Goal: Communication & Community: Answer question/provide support

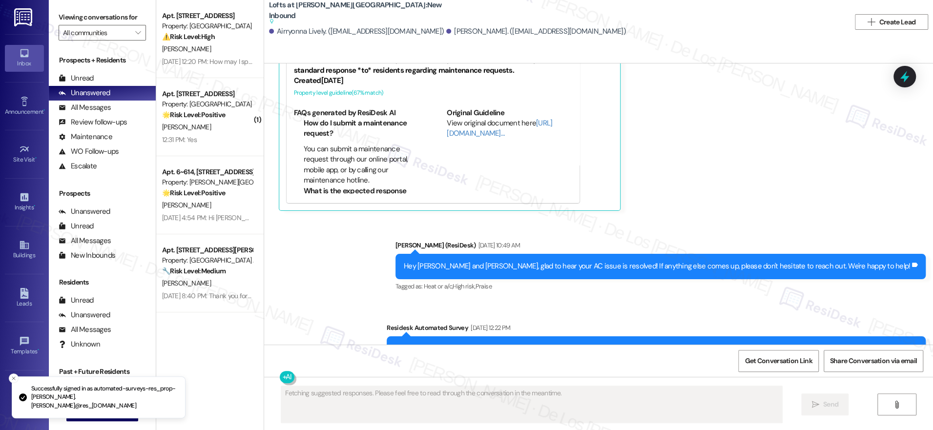
scroll to position [4990, 0]
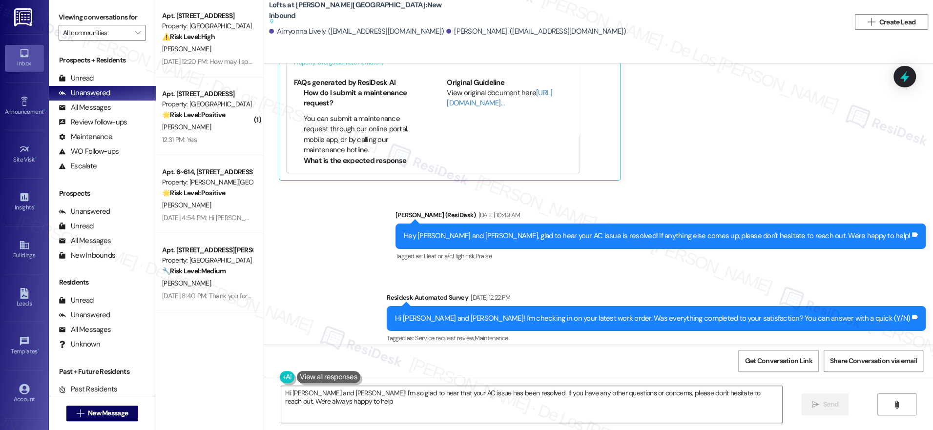
type textarea "Hi Airryonna and Demetria! I'm so glad to hear that your AC issue has been reso…"
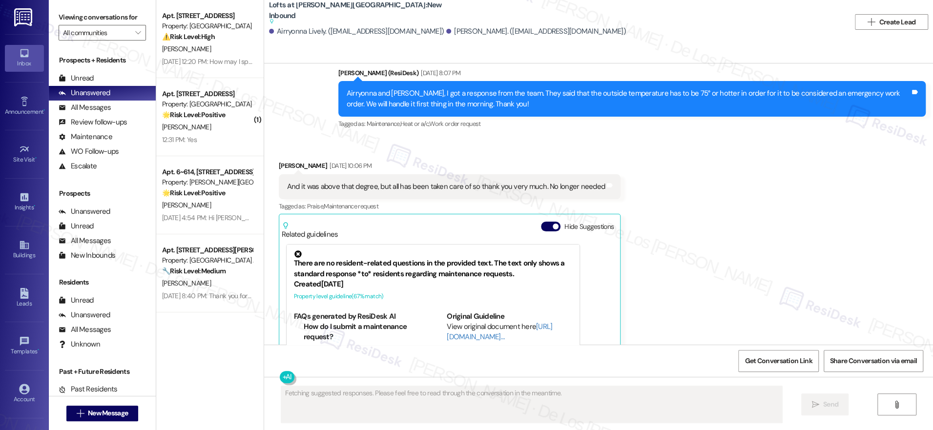
scroll to position [4990, 0]
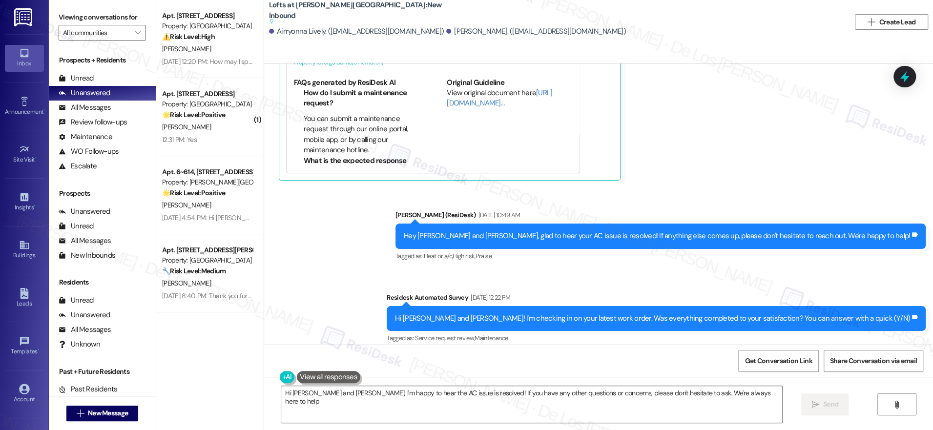
type textarea "Hi Airryonna and Demetria, I'm happy to hear the AC issue is resolved! If you h…"
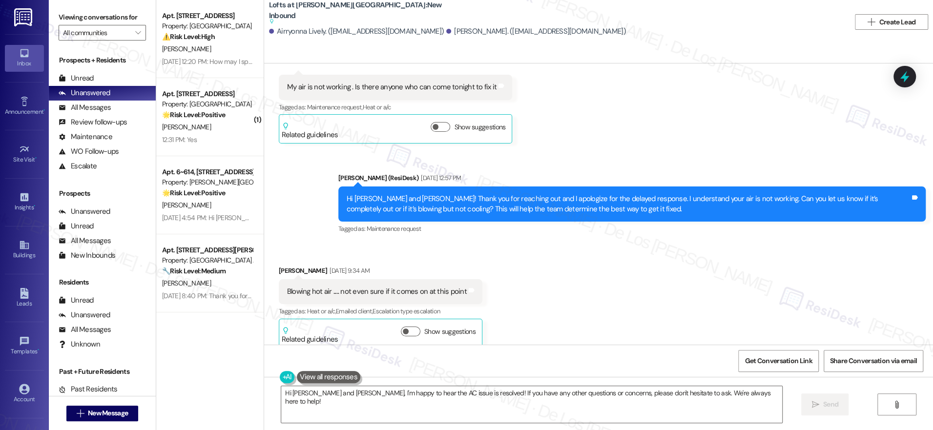
scroll to position [4061, 0]
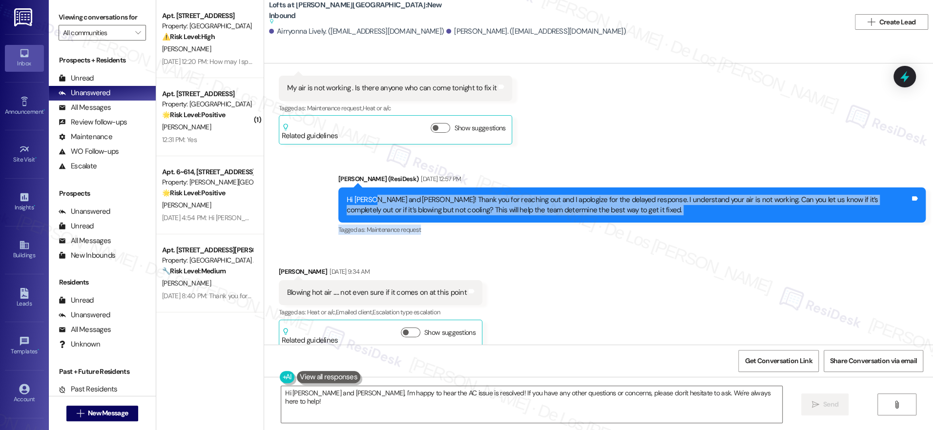
drag, startPoint x: 366, startPoint y: 194, endPoint x: 585, endPoint y: 223, distance: 220.7
click at [585, 223] on div "Sarah (ResiDesk) Aug 20, 2025 at 12:57 PM Hi Airryonna and Demetria! Thank you …" at bounding box center [633, 205] width 588 height 63
click at [762, 358] on span "Get Conversation Link" at bounding box center [778, 361] width 67 height 10
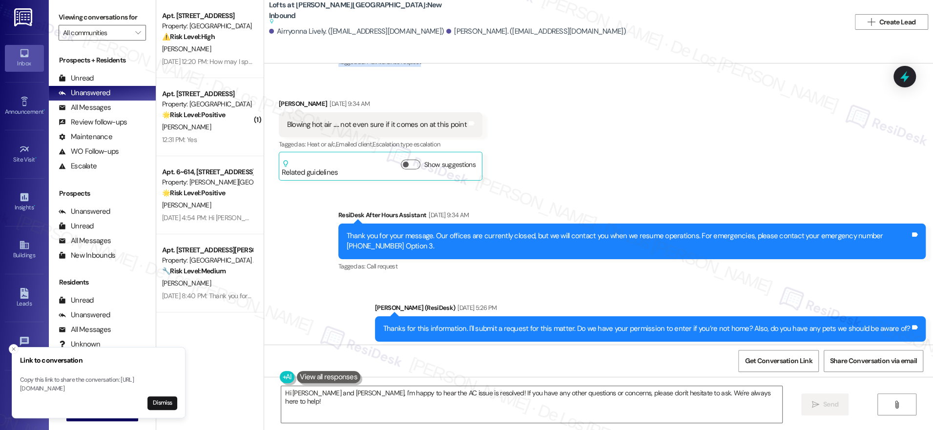
scroll to position [4275, 0]
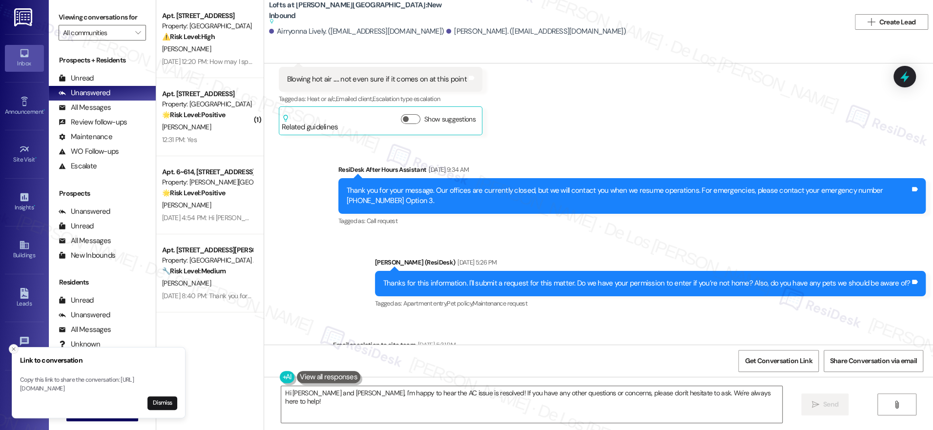
click at [11, 346] on icon "Close toast" at bounding box center [14, 349] width 6 height 6
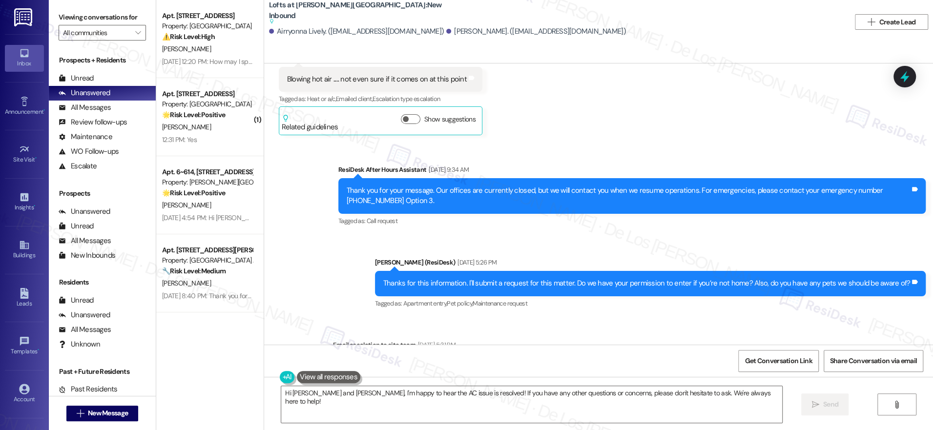
drag, startPoint x: 209, startPoint y: 136, endPoint x: 262, endPoint y: 146, distance: 53.7
click at [209, 135] on div "12:31 PM: Yes 12:31 PM: Yes" at bounding box center [207, 140] width 92 height 12
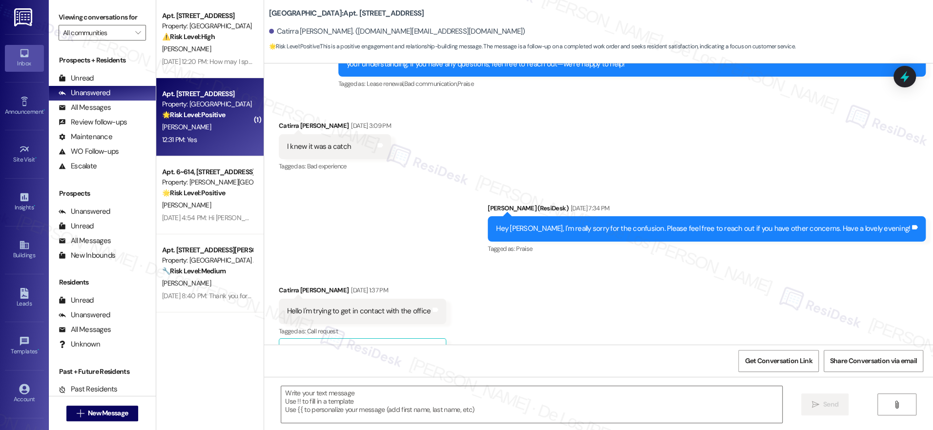
type textarea "Fetching suggested responses. Please feel free to read through the conversation…"
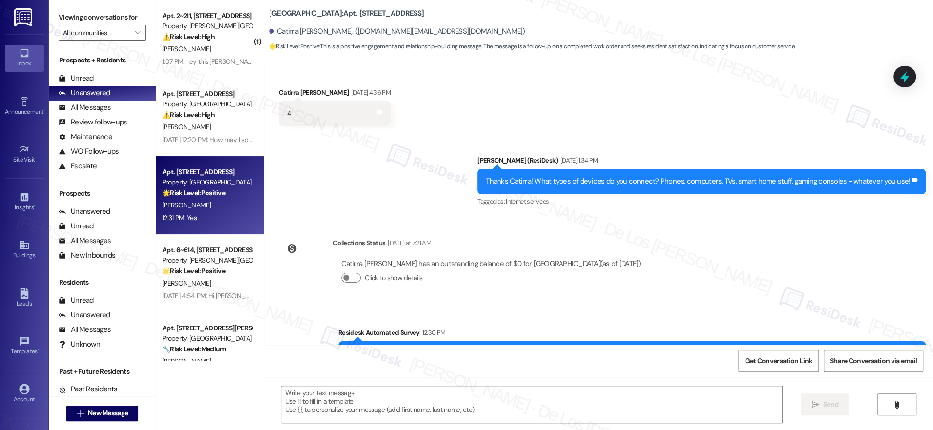
scroll to position [1784, 0]
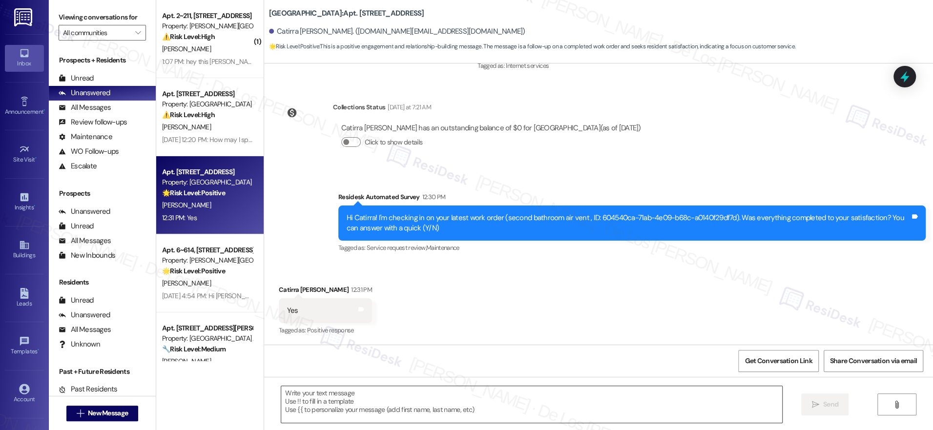
click at [385, 409] on textarea at bounding box center [531, 404] width 501 height 37
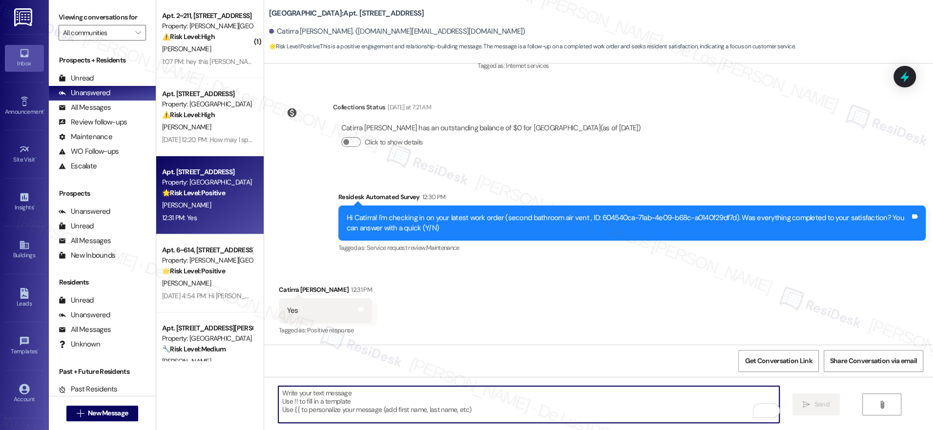
click at [376, 410] on textarea "To enrich screen reader interactions, please activate Accessibility in Grammarl…" at bounding box center [528, 404] width 501 height 37
paste textarea "I'm glad to know you're satisfied with your recent work order. If I may ask..ov…"
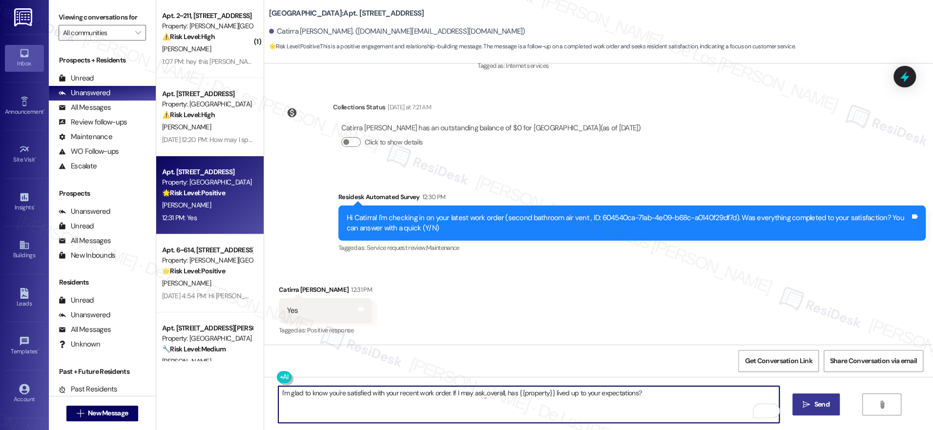
type textarea "I'm glad to know you're satisfied with your recent work order. If I may ask..ov…"
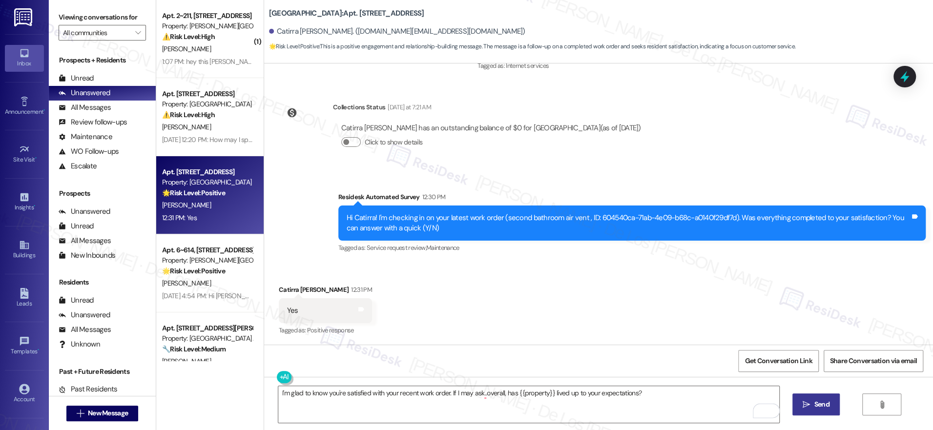
click at [815, 408] on span "Send" at bounding box center [822, 405] width 15 height 10
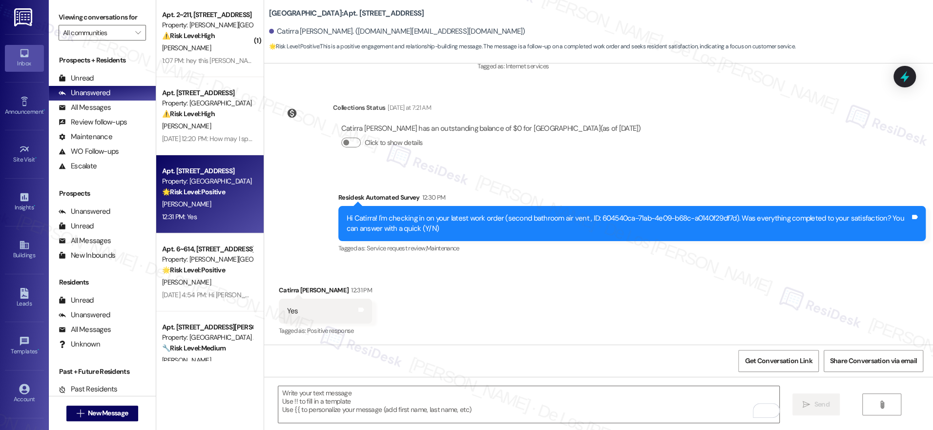
scroll to position [0, 0]
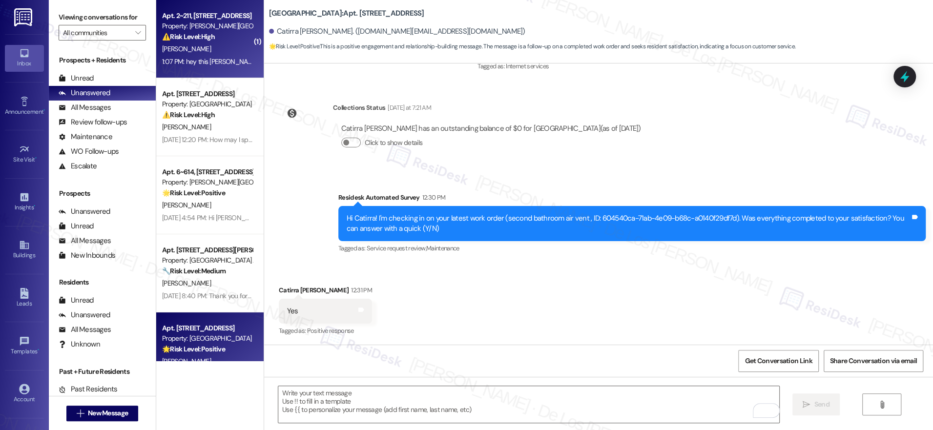
click at [196, 48] on div "[PERSON_NAME]" at bounding box center [207, 49] width 92 height 12
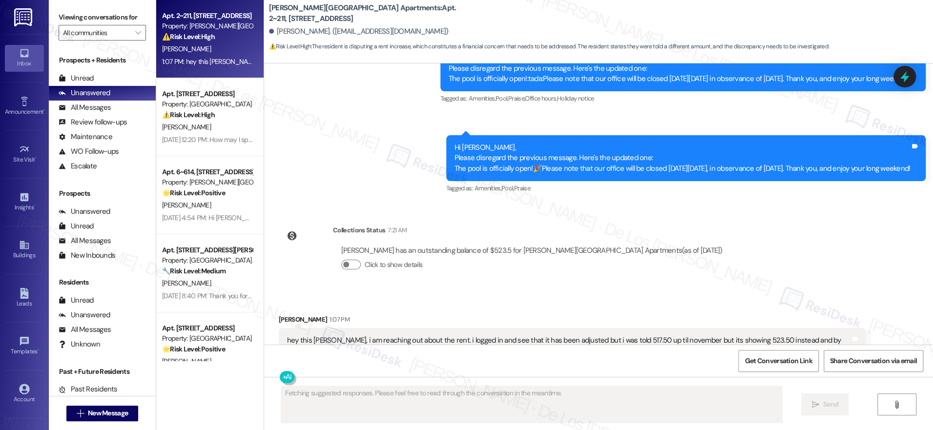
scroll to position [619, 0]
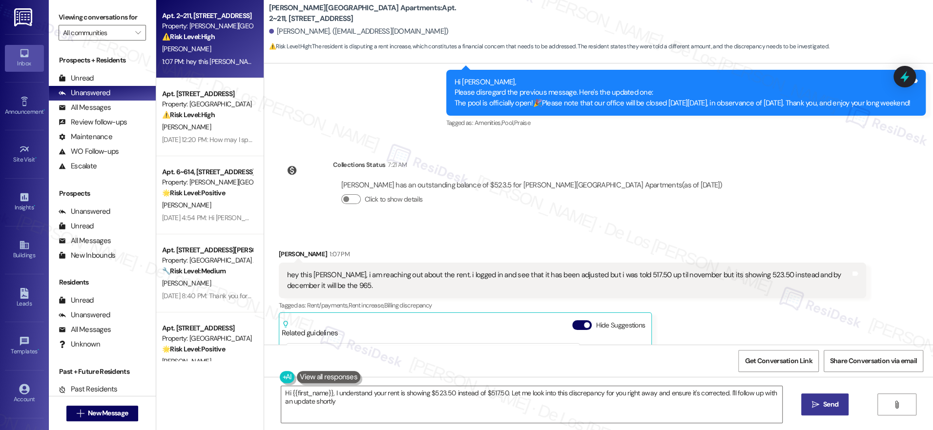
type textarea "Hi {{first_name}}, I understand your rent is showing $523.50 instead of $517.50…"
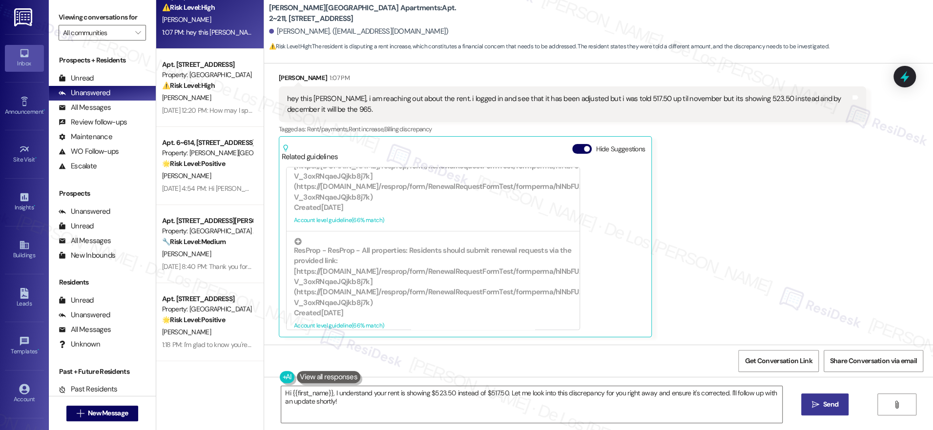
scroll to position [0, 0]
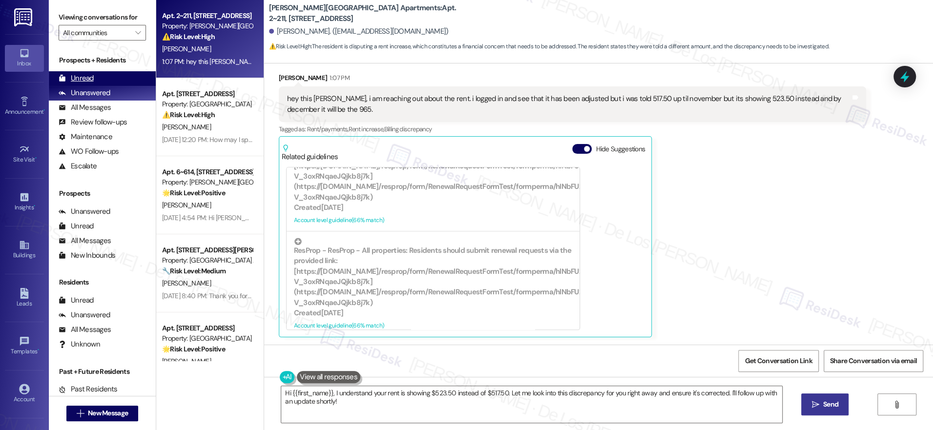
drag, startPoint x: 90, startPoint y: 80, endPoint x: 109, endPoint y: 84, distance: 19.6
click at [91, 80] on div "Unread" at bounding box center [76, 78] width 35 height 10
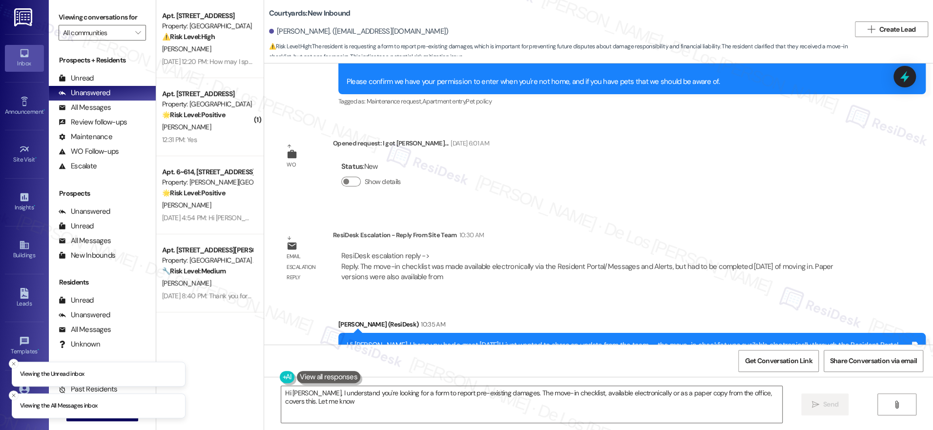
scroll to position [1025, 0]
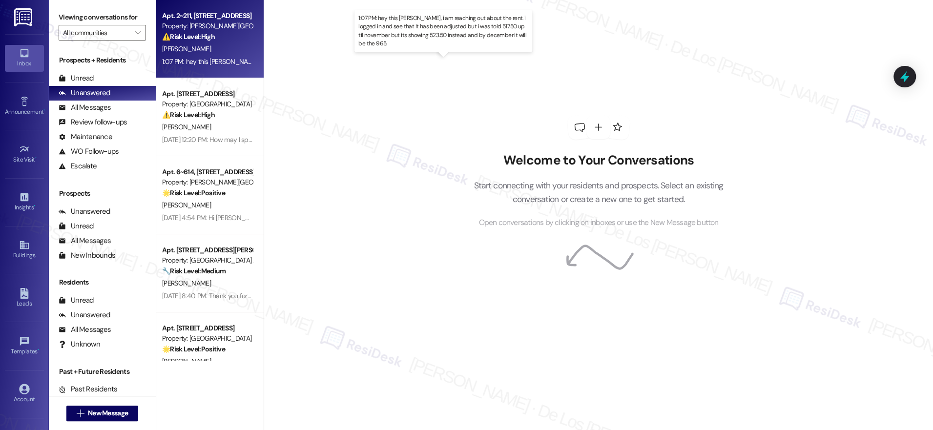
click at [198, 59] on div "1:07 PM: hey this ashley, i am reaching out about the rent. i logged in and see…" at bounding box center [470, 61] width 616 height 9
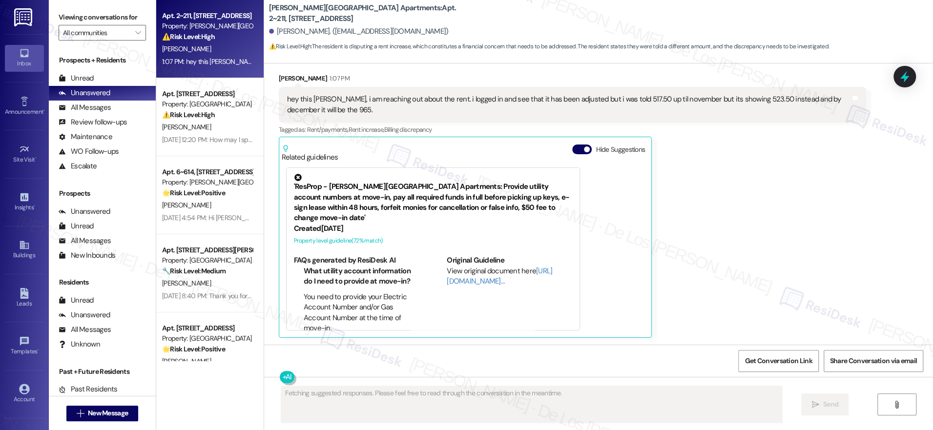
scroll to position [795, 0]
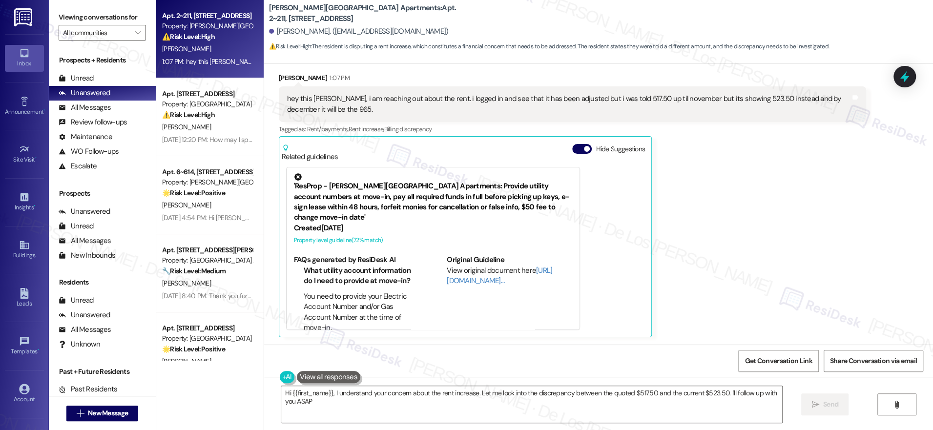
type textarea "Hi {{first_name}}, I understand your concern about the rent increase. Let me lo…"
click at [584, 146] on span "button" at bounding box center [587, 149] width 6 height 6
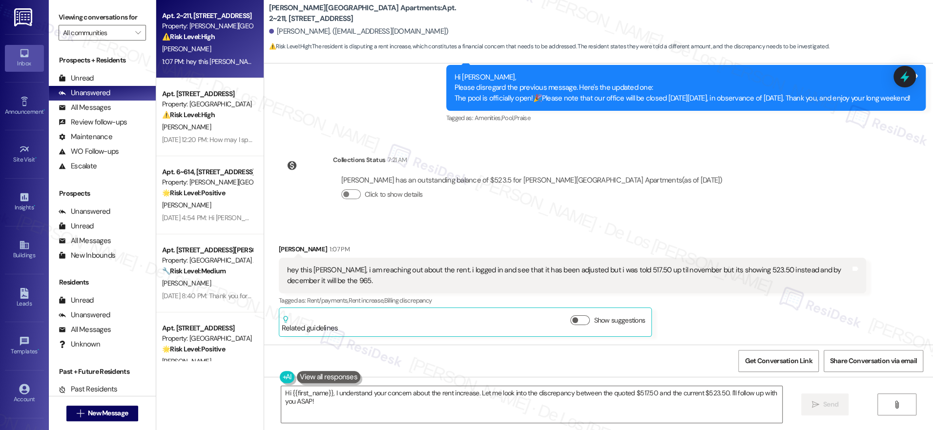
scroll to position [623, 0]
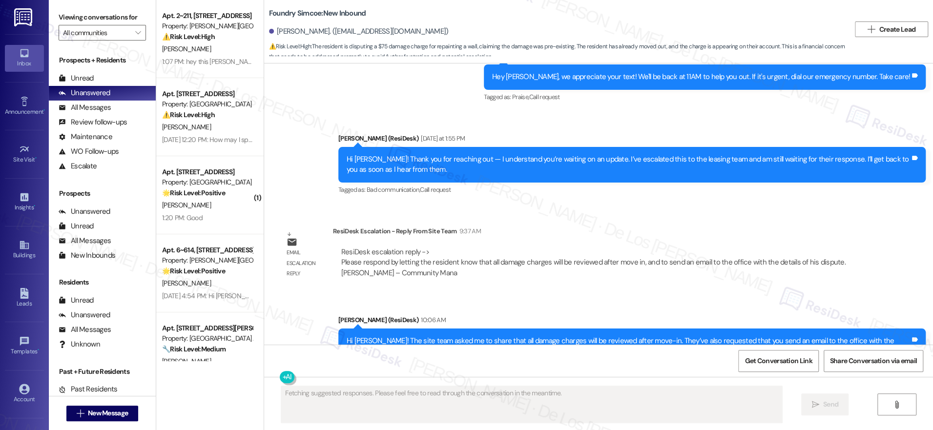
scroll to position [3392, 0]
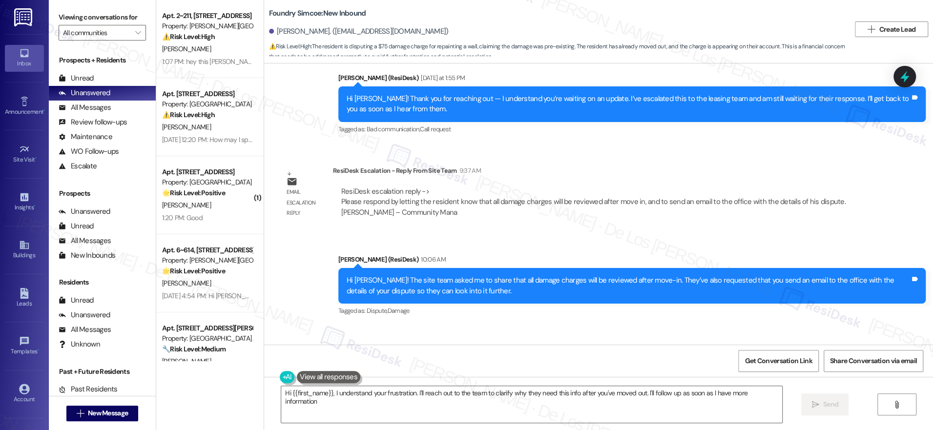
type textarea "Hi {{first_name}}, I understand your frustration. I'll reach out to the team to…"
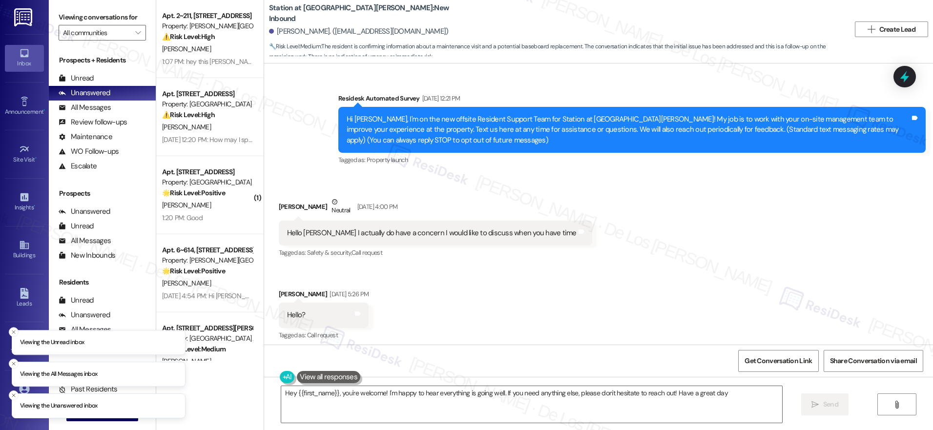
type textarea "Hey {{first_name}}, you're welcome! I'm happy to hear everything is going well.…"
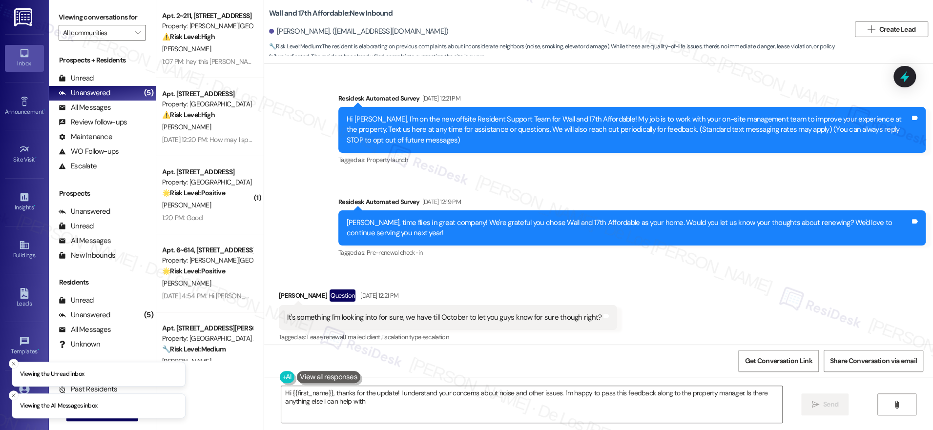
type textarea "Hi {{first_name}}, thanks for the update! I understand your concerns about nois…"
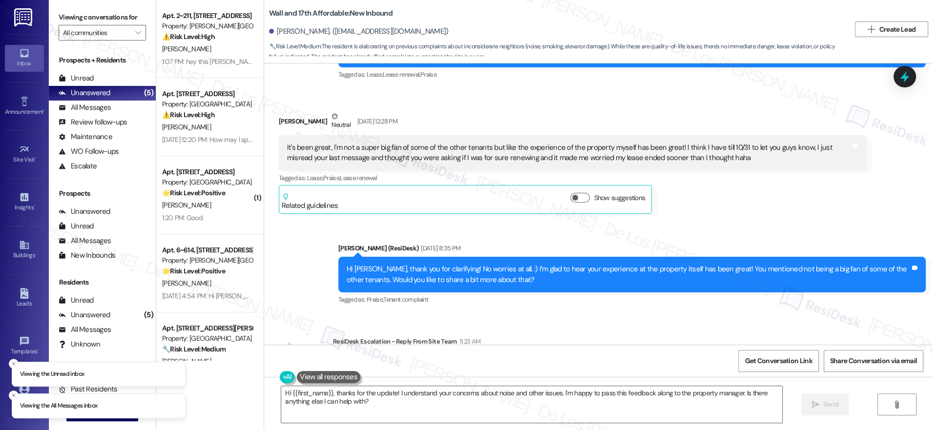
scroll to position [715, 0]
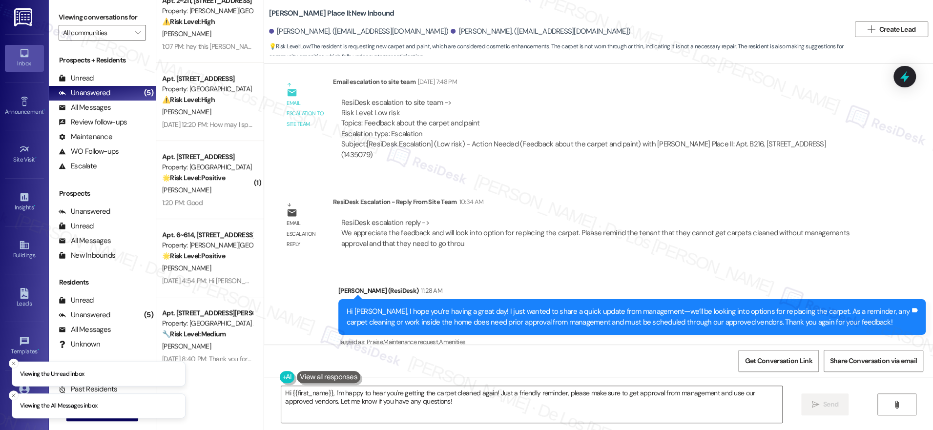
scroll to position [29, 0]
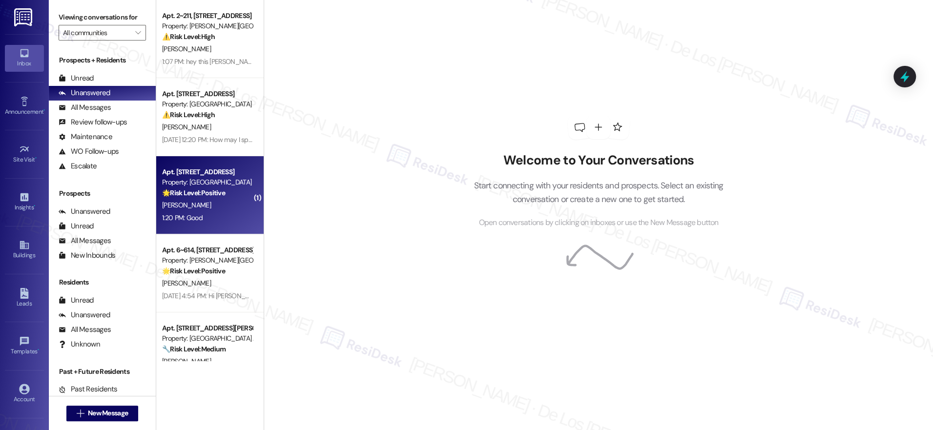
click at [212, 213] on div "1:20 PM: Good 1:20 PM: Good" at bounding box center [207, 218] width 92 height 12
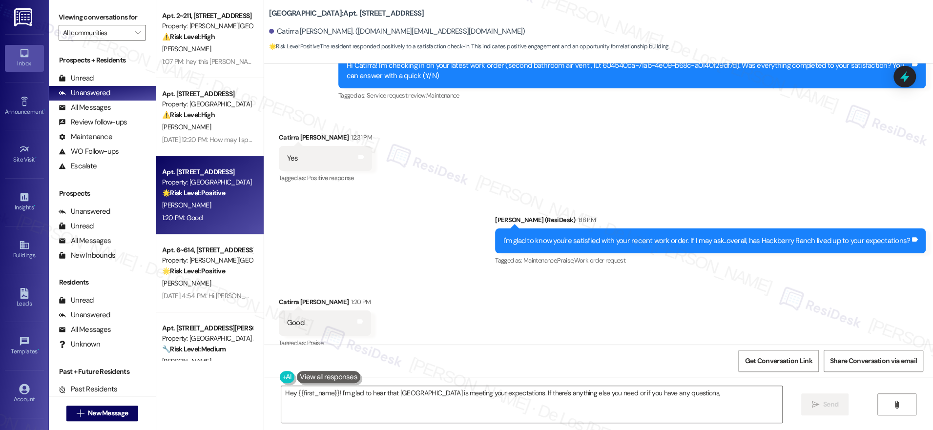
scroll to position [1882, 0]
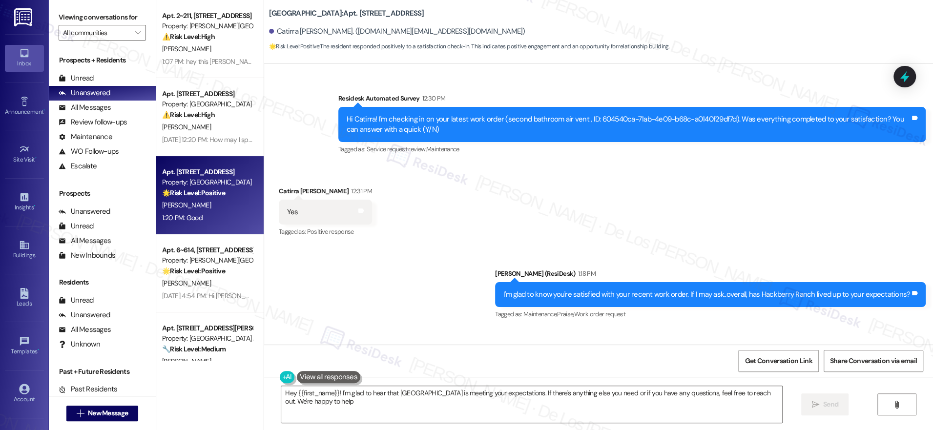
type textarea "Hey {{first_name}}! I'm glad to hear that Hackberry Ranch is meeting your expec…"
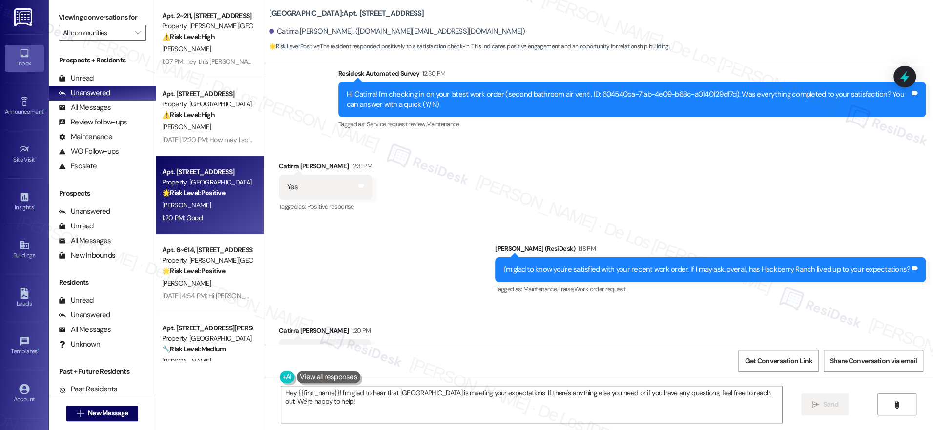
scroll to position [1949, 0]
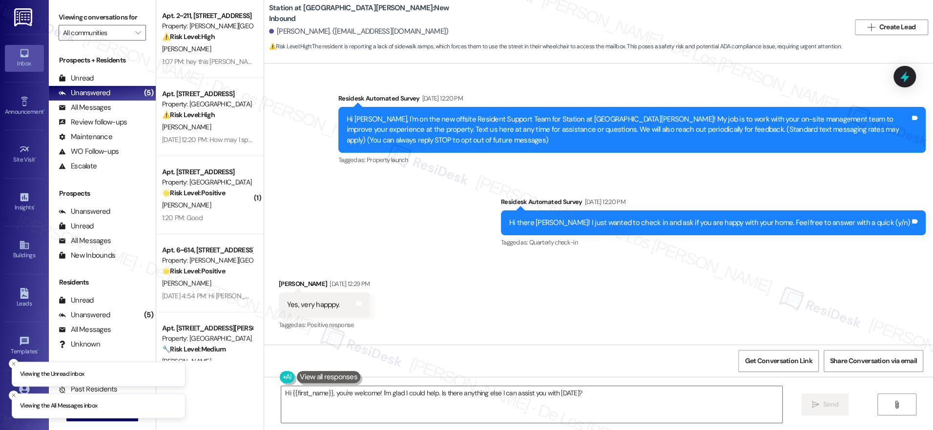
scroll to position [607, 0]
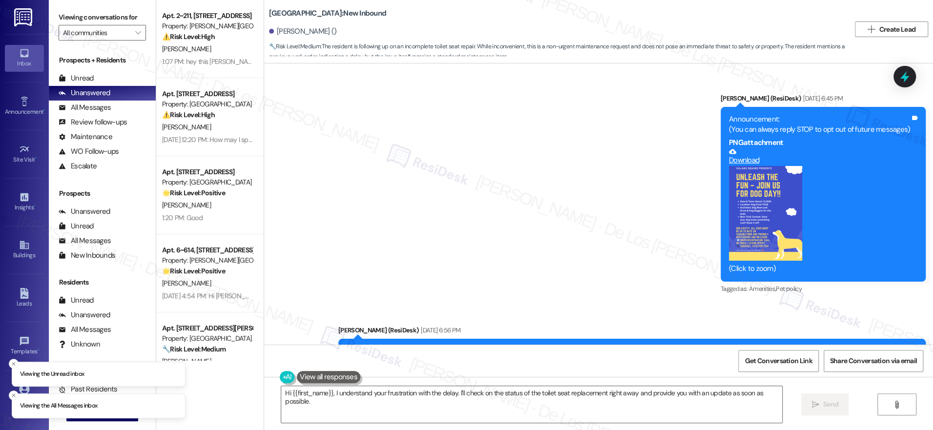
scroll to position [6735, 0]
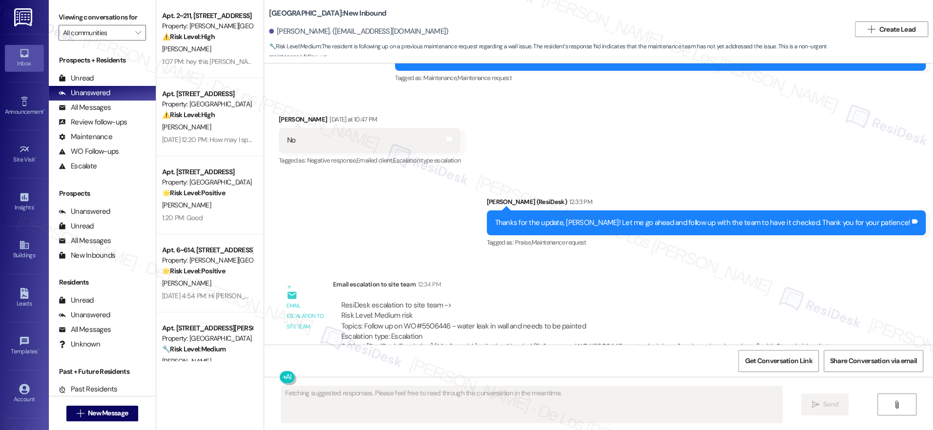
scroll to position [4310, 0]
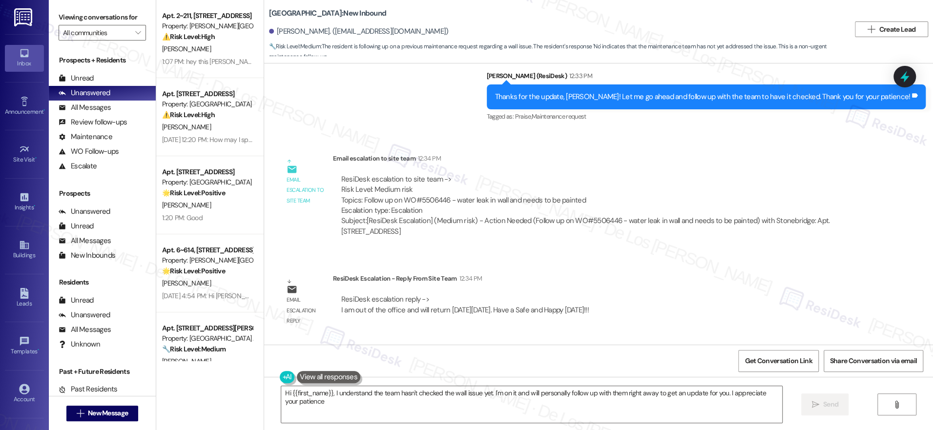
type textarea "Hi {{first_name}}, I understand the team hasn't checked the wall issue yet. I'm…"
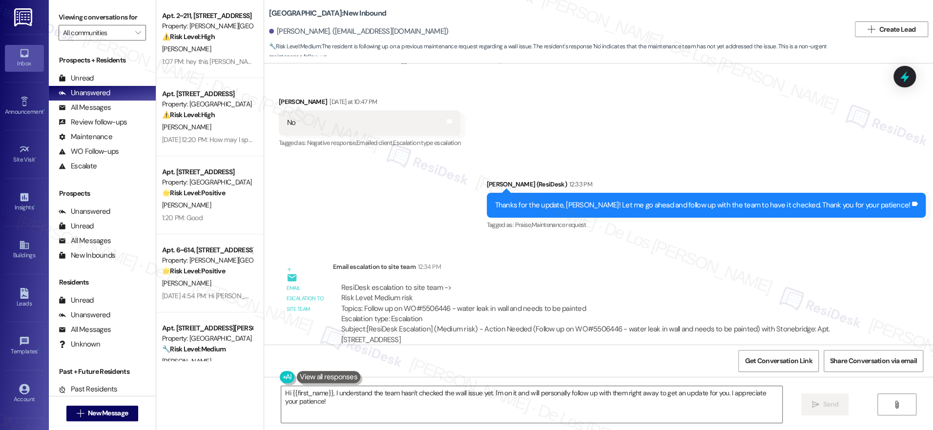
scroll to position [4190, 0]
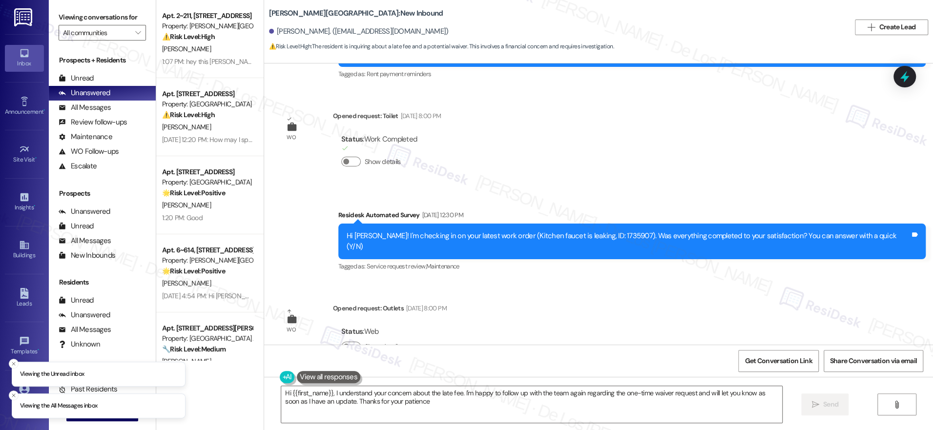
type textarea "Hi {{first_name}}, I understand your concern about the late fee. I'm happy to f…"
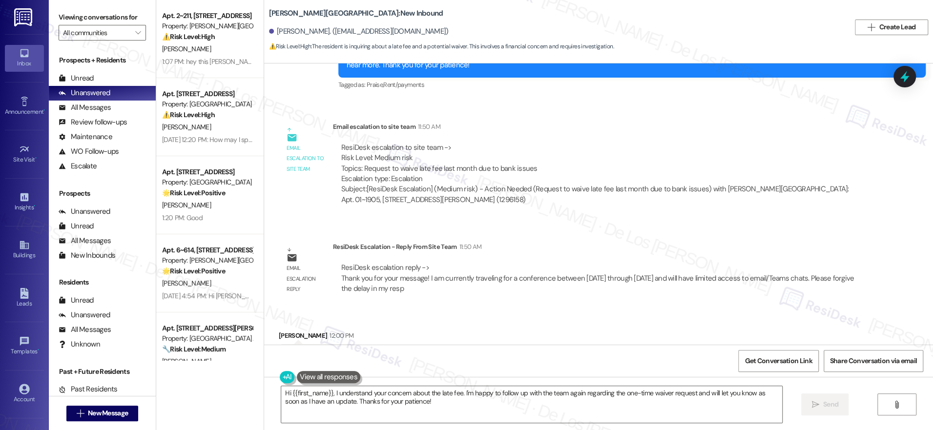
scroll to position [3935, 0]
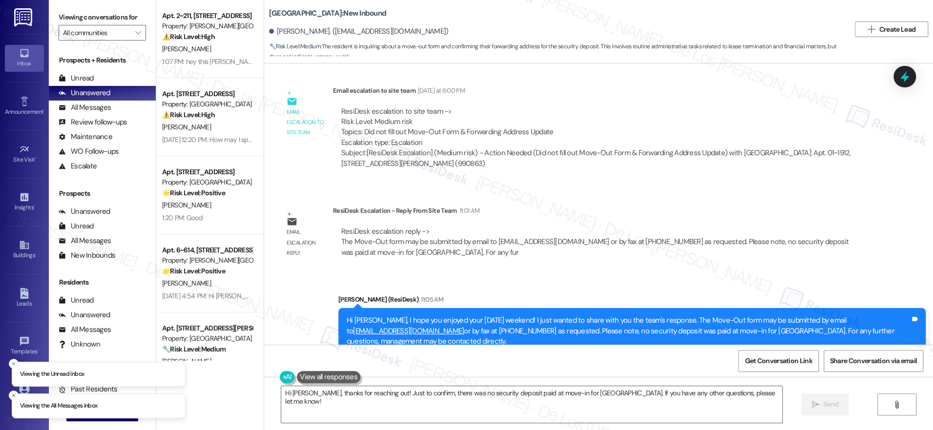
scroll to position [4532, 0]
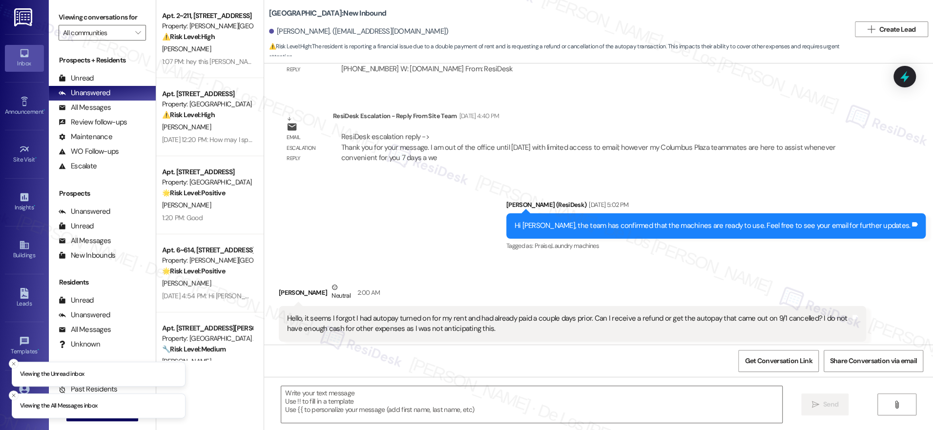
scroll to position [773, 0]
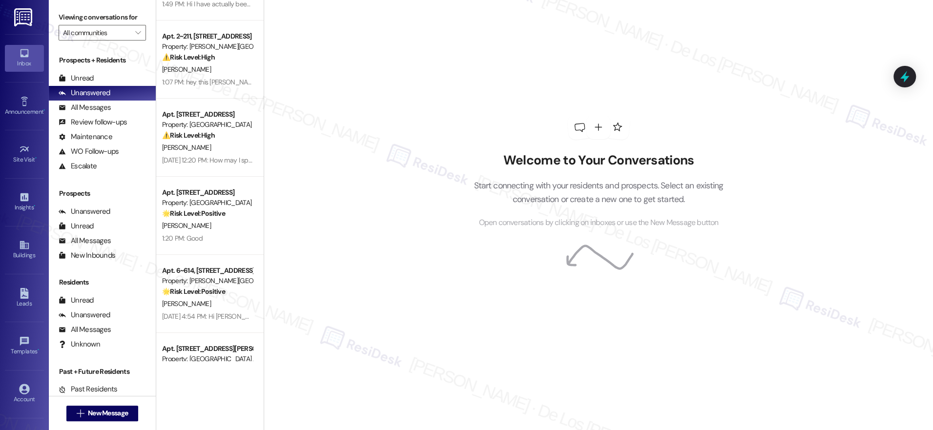
scroll to position [107, 0]
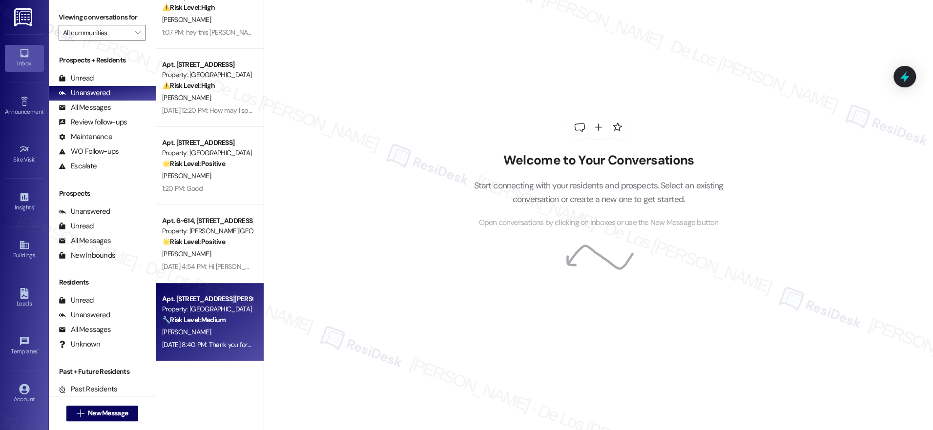
click at [212, 313] on div "Property: [GEOGRAPHIC_DATA] Apartments" at bounding box center [207, 309] width 90 height 10
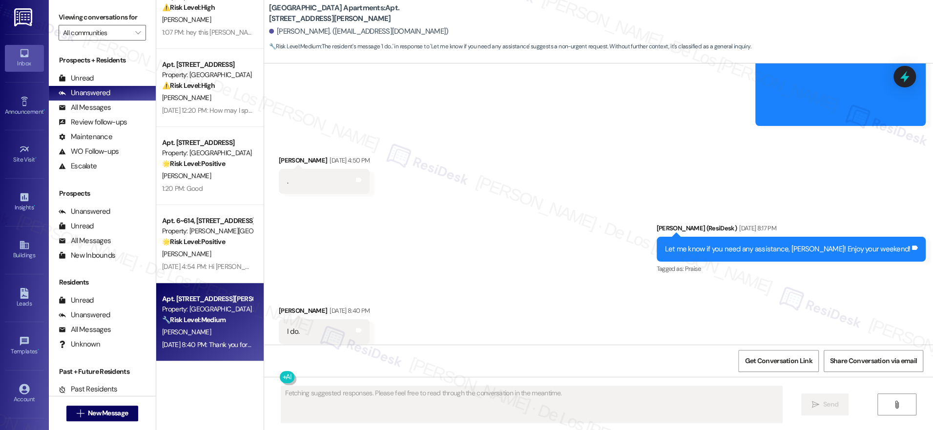
scroll to position [2698, 0]
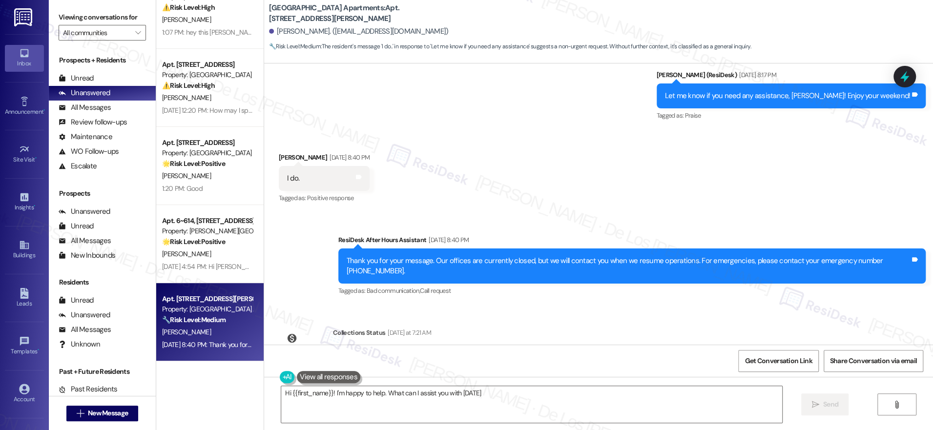
type textarea "Hi {{first_name}}! I'm happy to help. What can I assist you with today?"
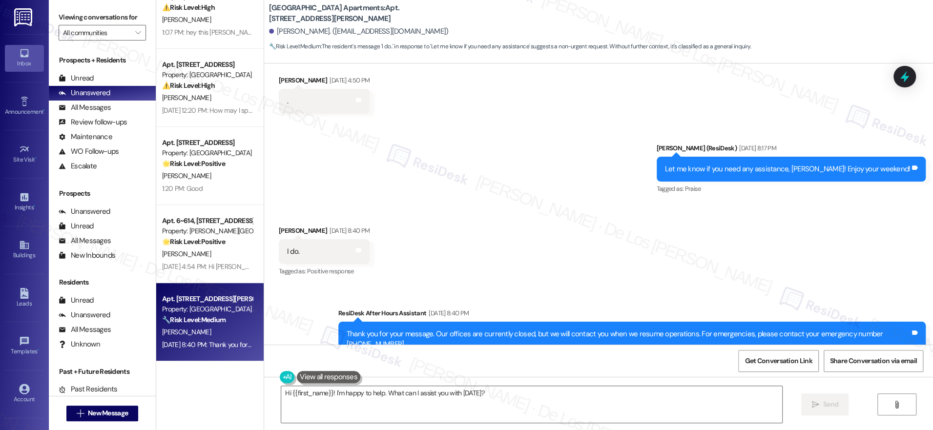
scroll to position [2593, 0]
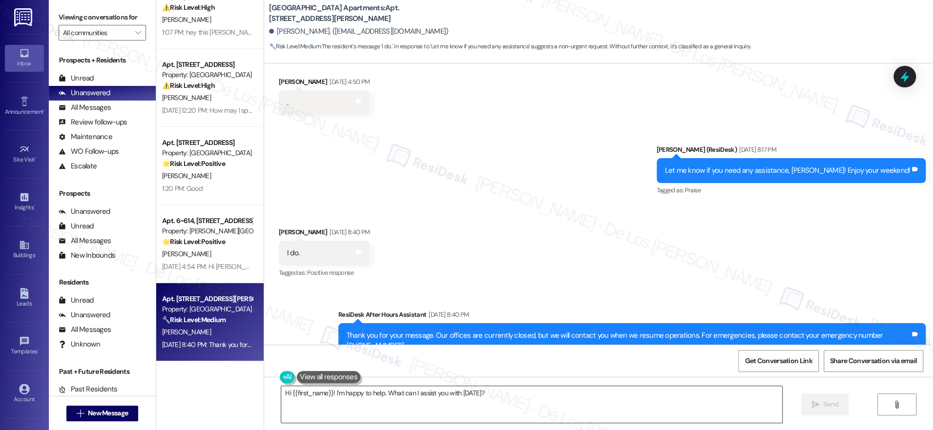
click at [526, 396] on textarea "Hi {{first_name}}! I'm happy to help. What can I assist you with today?" at bounding box center [531, 404] width 501 height 37
click at [818, 404] on span "Send" at bounding box center [822, 405] width 15 height 10
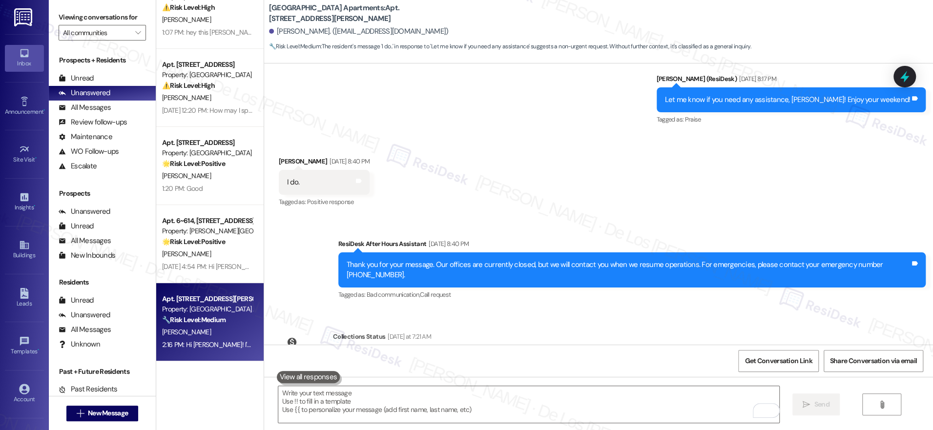
scroll to position [2766, 0]
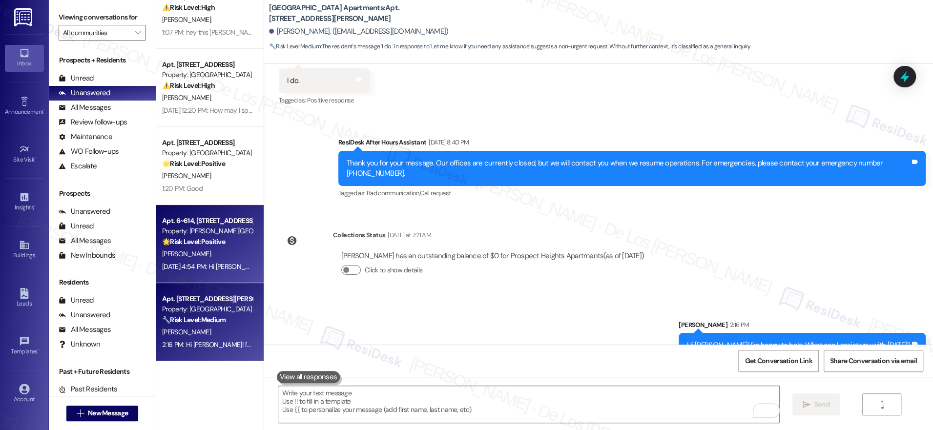
click at [194, 263] on div "Aug 29, 2025 at 4:54 PM: Hi Casandra, Please disregard the previous message. He…" at bounding box center [517, 266] width 710 height 9
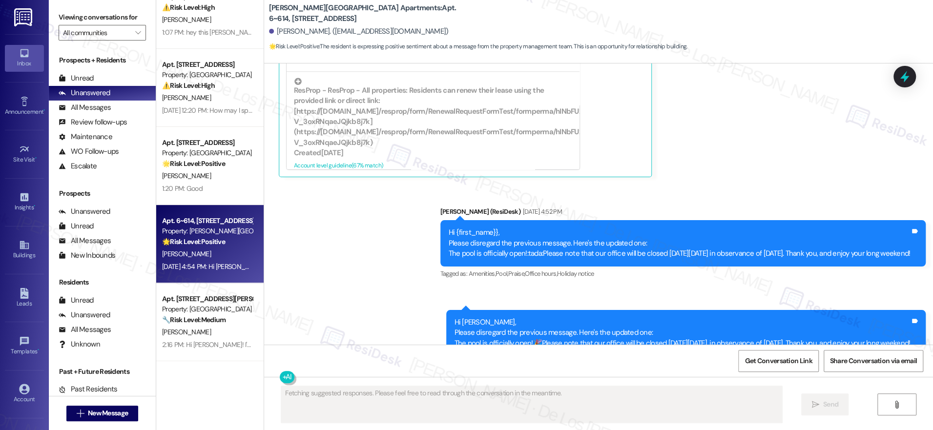
scroll to position [511, 0]
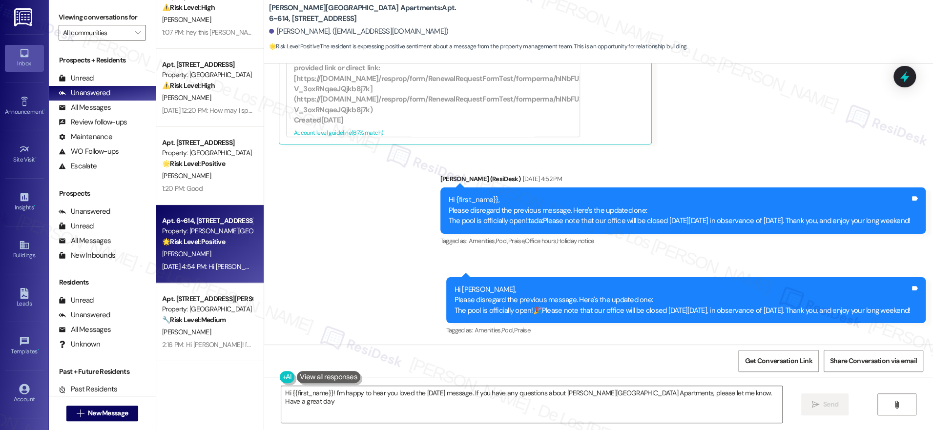
type textarea "Hi {{first_name}}! I'm happy to hear you loved the Labor Day message. If you ha…"
click at [903, 75] on icon at bounding box center [905, 76] width 17 height 17
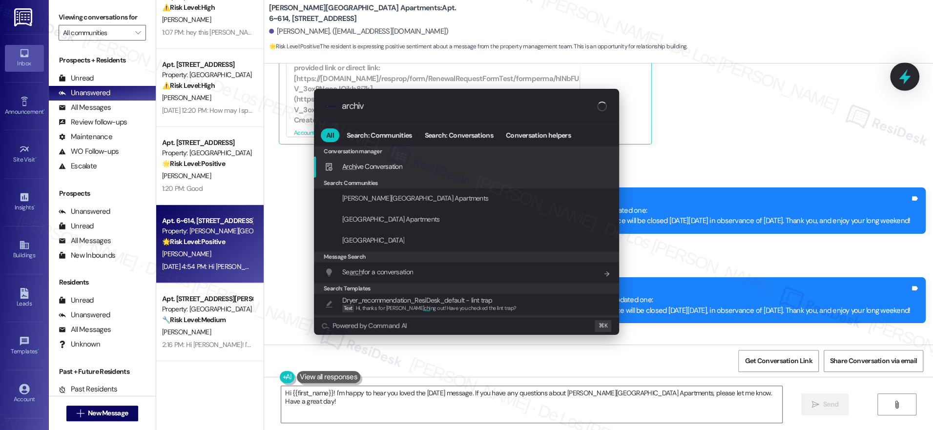
type input "archive"
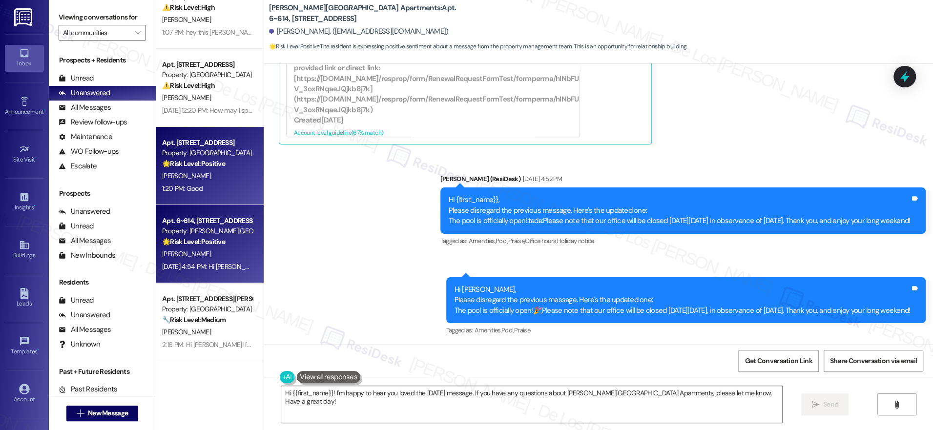
click at [230, 159] on div "🌟 Risk Level: Positive The resident responded positively to a satisfaction chec…" at bounding box center [207, 164] width 90 height 10
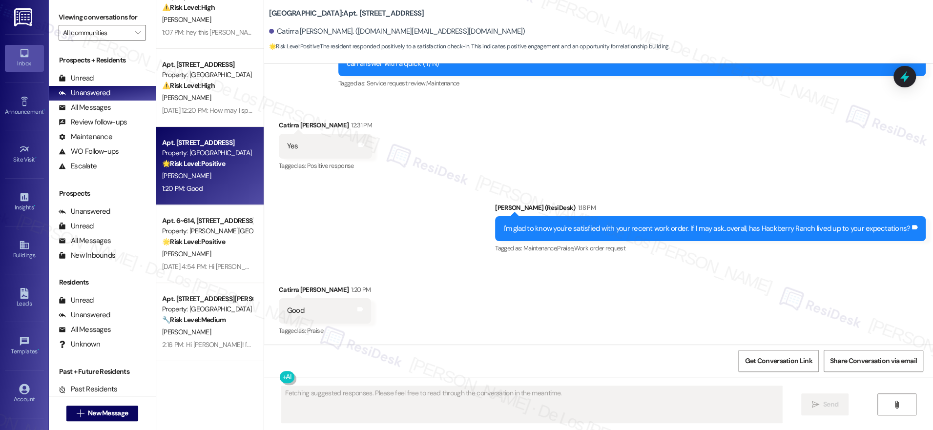
scroll to position [1949, 0]
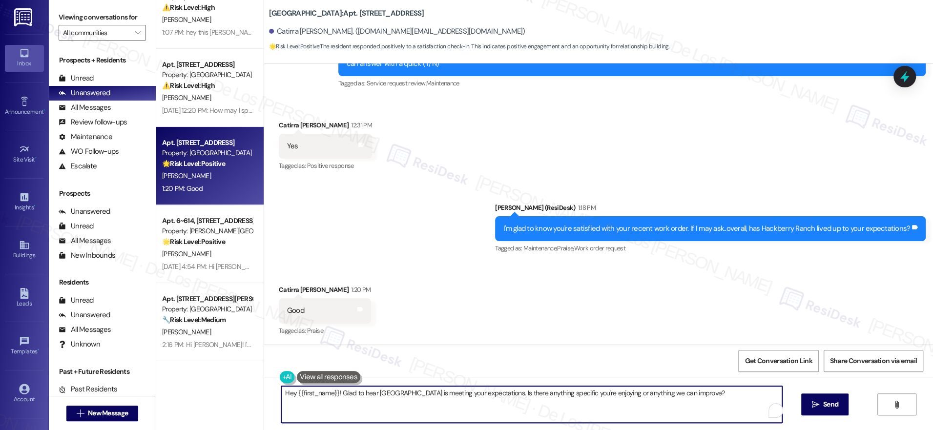
drag, startPoint x: 333, startPoint y: 394, endPoint x: 232, endPoint y: 381, distance: 102.4
click at [232, 381] on div "( 1 ) Apt. 609, 4060 Barnes Rd S Property: Prospect Heights Apartments ⚠️ Risk …" at bounding box center [544, 215] width 777 height 430
drag, startPoint x: 662, startPoint y: 392, endPoint x: 681, endPoint y: 392, distance: 19.1
click at [663, 392] on textarea "Glad to hear Hackberry Ranch is meeting your expectations. Is there anything sp…" at bounding box center [528, 404] width 501 height 37
type textarea "Glad to hear Hackberry Ranch is meeting your expectations. Is there anything sp…"
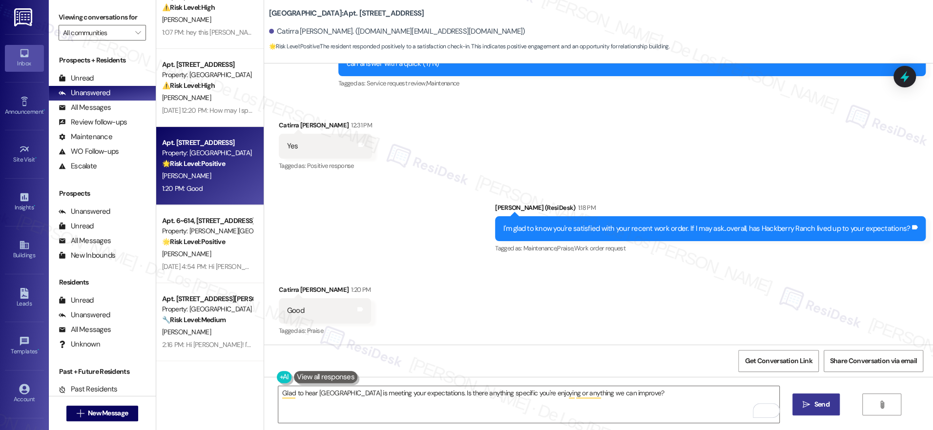
click at [809, 405] on span " Send" at bounding box center [816, 405] width 31 height 10
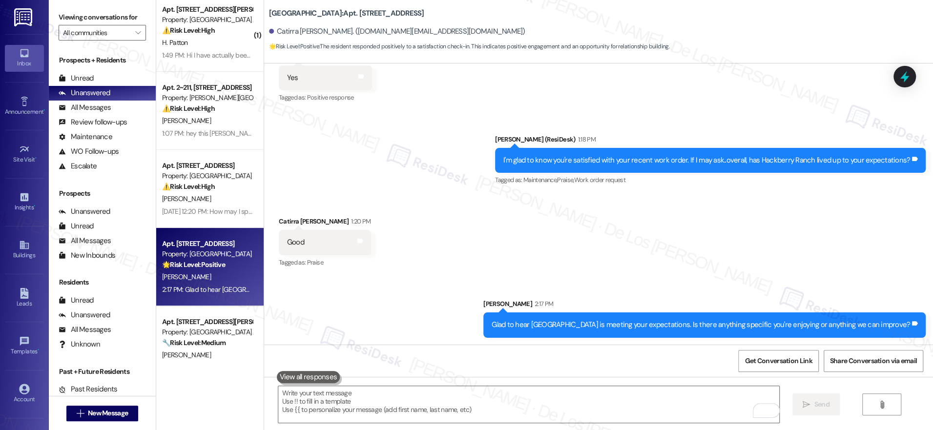
scroll to position [0, 0]
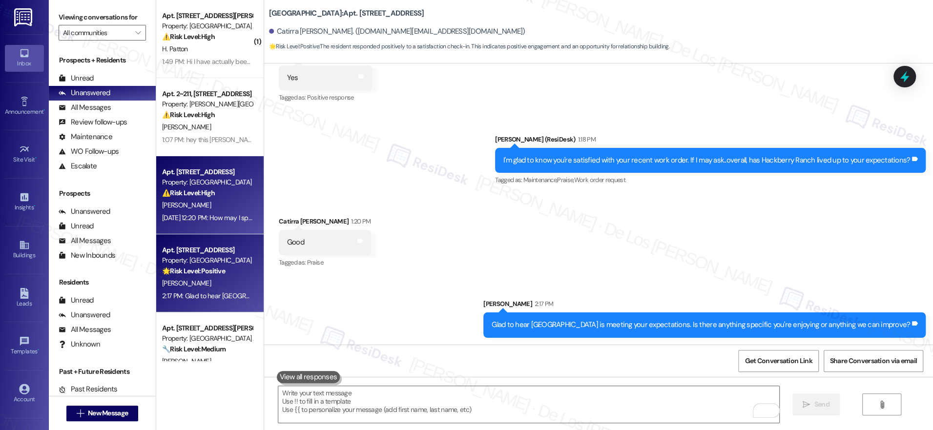
click at [204, 209] on div "[PERSON_NAME]" at bounding box center [207, 205] width 92 height 12
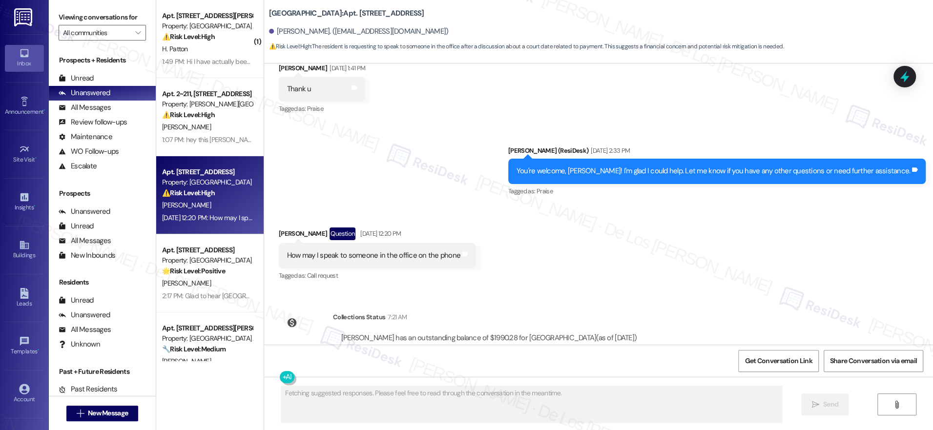
scroll to position [1960, 0]
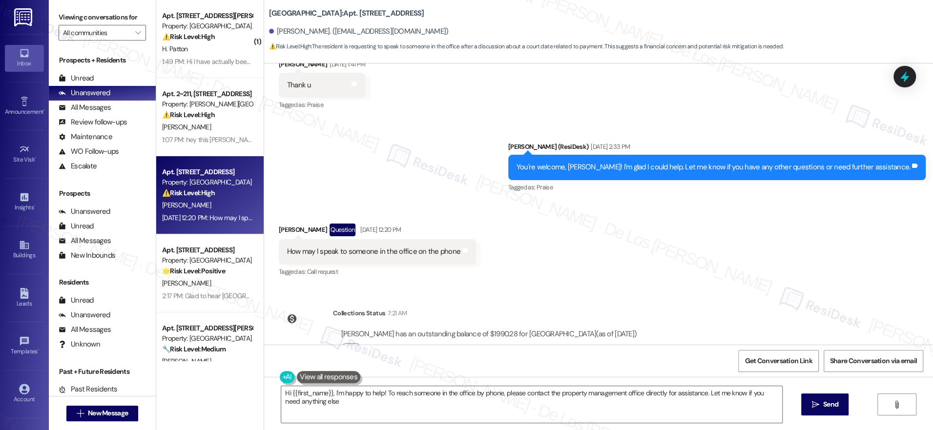
type textarea "Hi {{first_name}}, I'm happy to help! To reach someone in the office by phone, …"
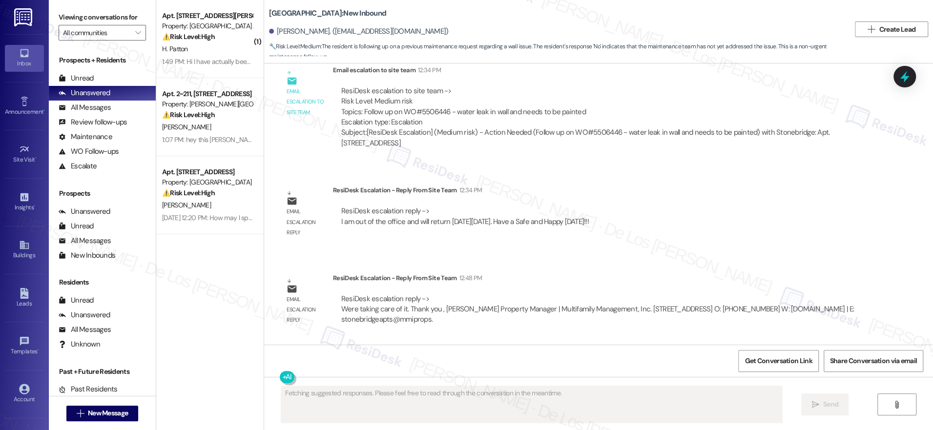
scroll to position [4399, 0]
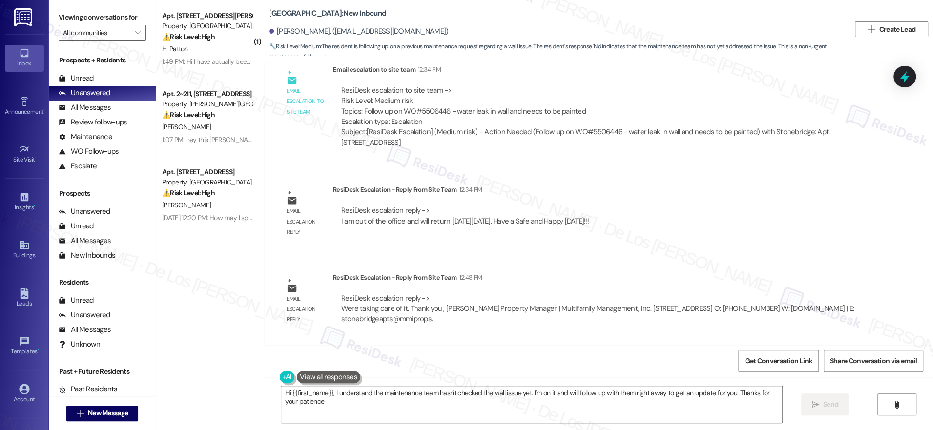
type textarea "Hi {{first_name}}, I understand the maintenance team hasn't checked the wall is…"
click at [901, 79] on icon at bounding box center [905, 76] width 12 height 15
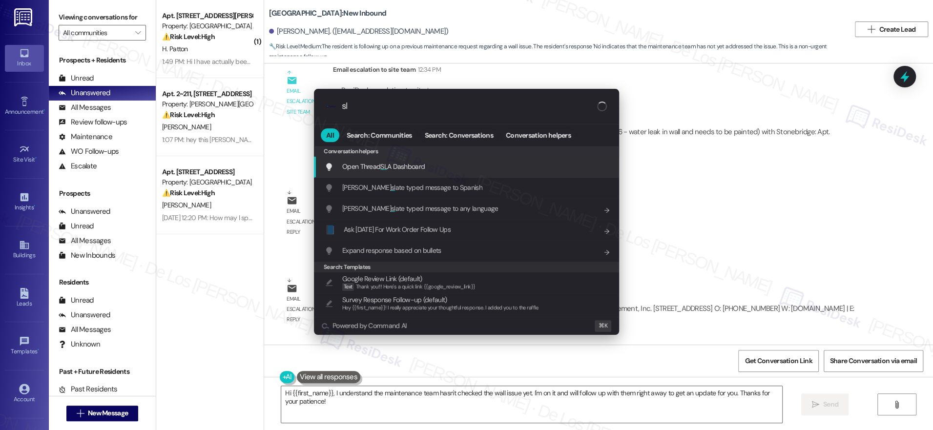
type input "sla"
